Goal: Information Seeking & Learning: Learn about a topic

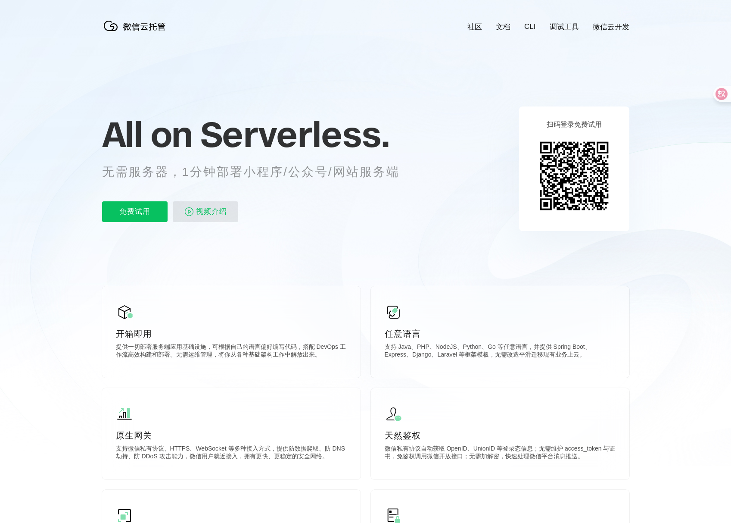
click at [211, 206] on span "视频介绍" at bounding box center [211, 211] width 31 height 21
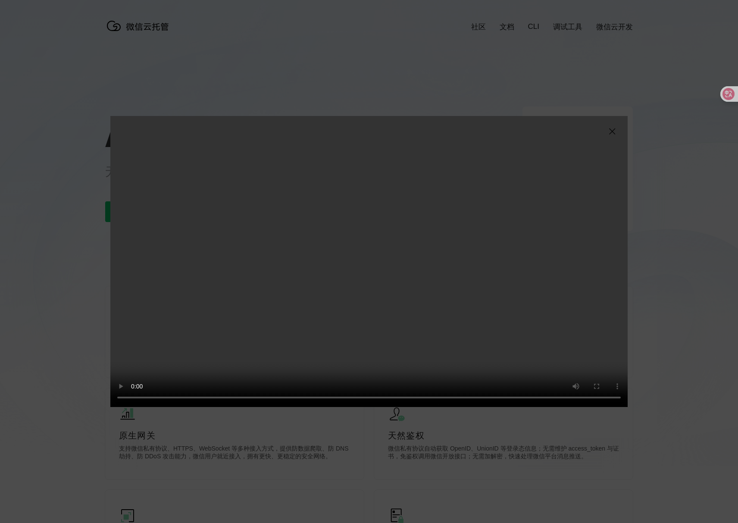
click at [612, 131] on img at bounding box center [612, 131] width 10 height 10
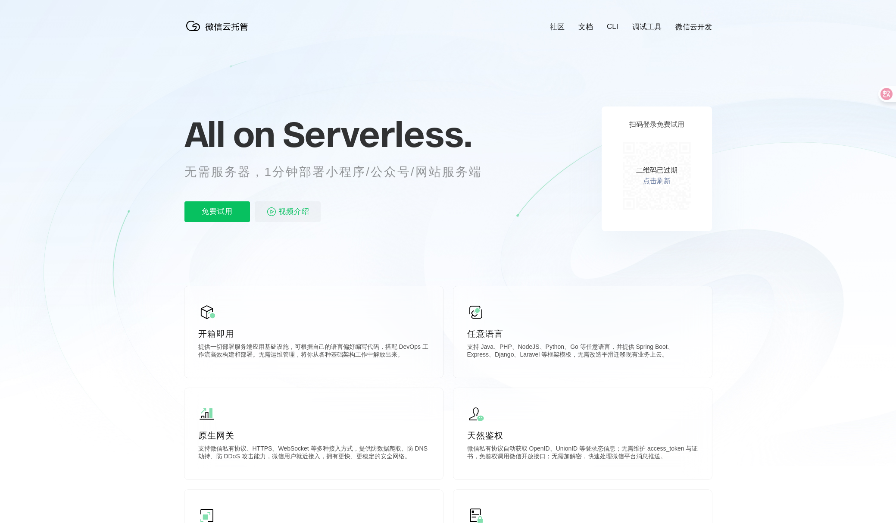
click at [652, 182] on link "点击刷新" at bounding box center [657, 181] width 28 height 9
click at [596, 26] on link "调试工具" at bounding box center [603, 27] width 29 height 10
click at [571, 28] on link "CLI" at bounding box center [569, 26] width 11 height 9
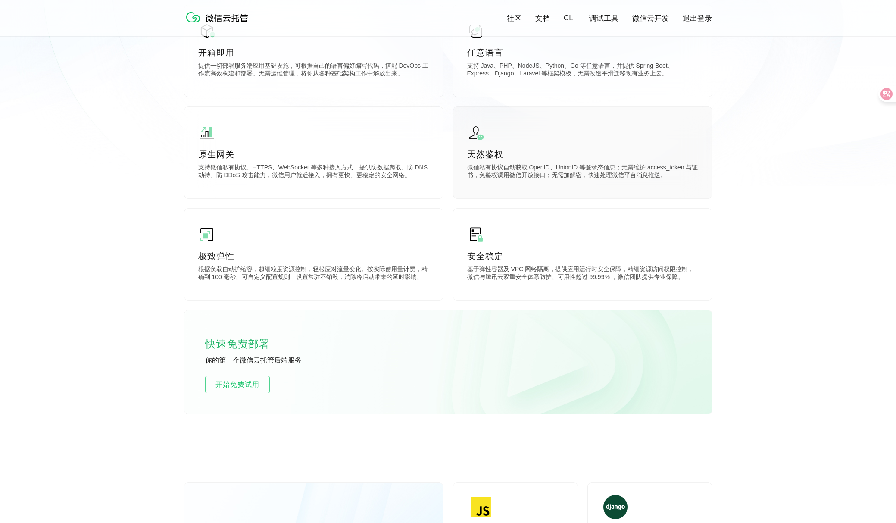
scroll to position [349, 0]
